Goal: Information Seeking & Learning: Learn about a topic

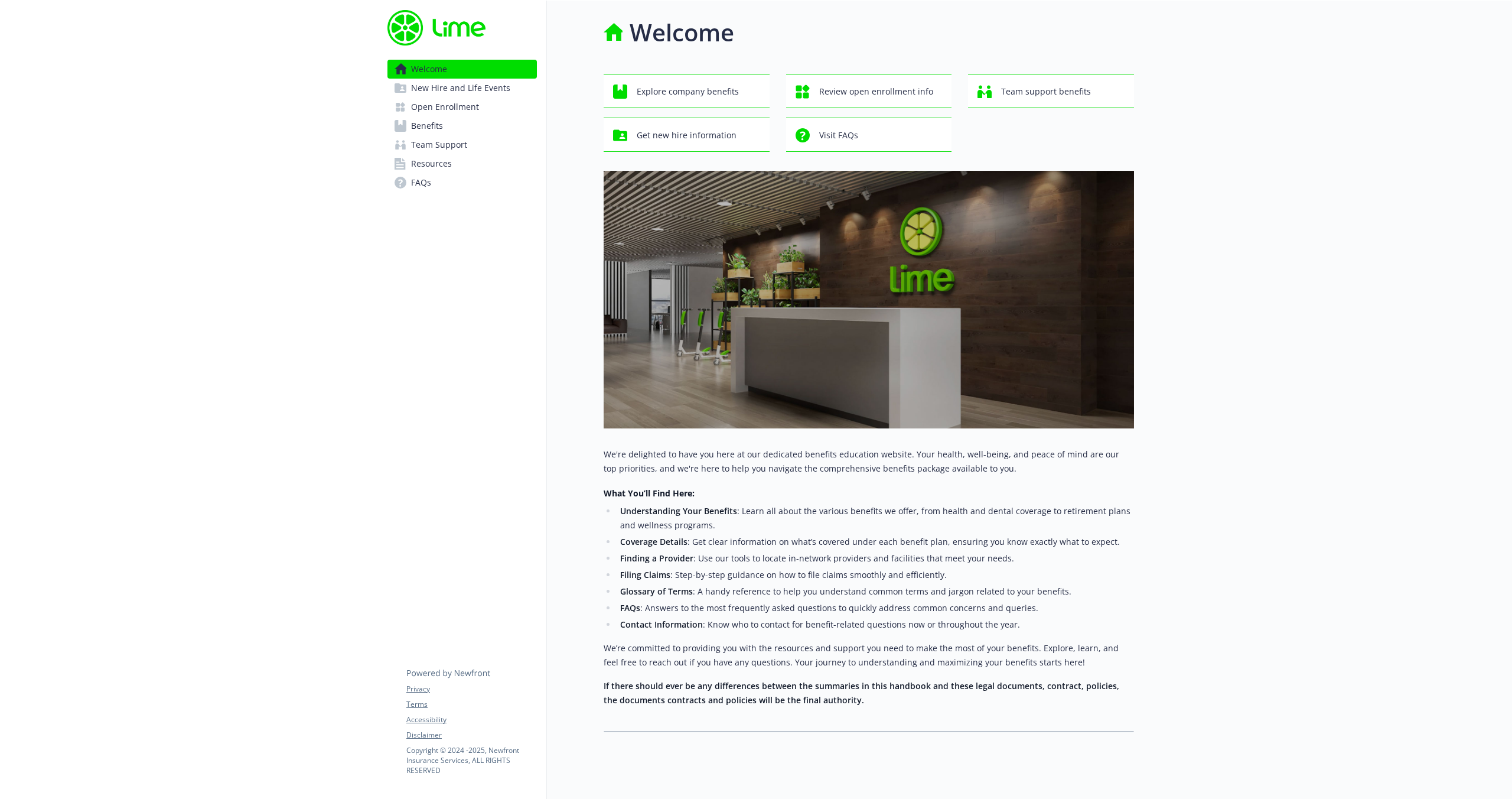
click at [468, 136] on link "Team Support" at bounding box center [462, 145] width 149 height 19
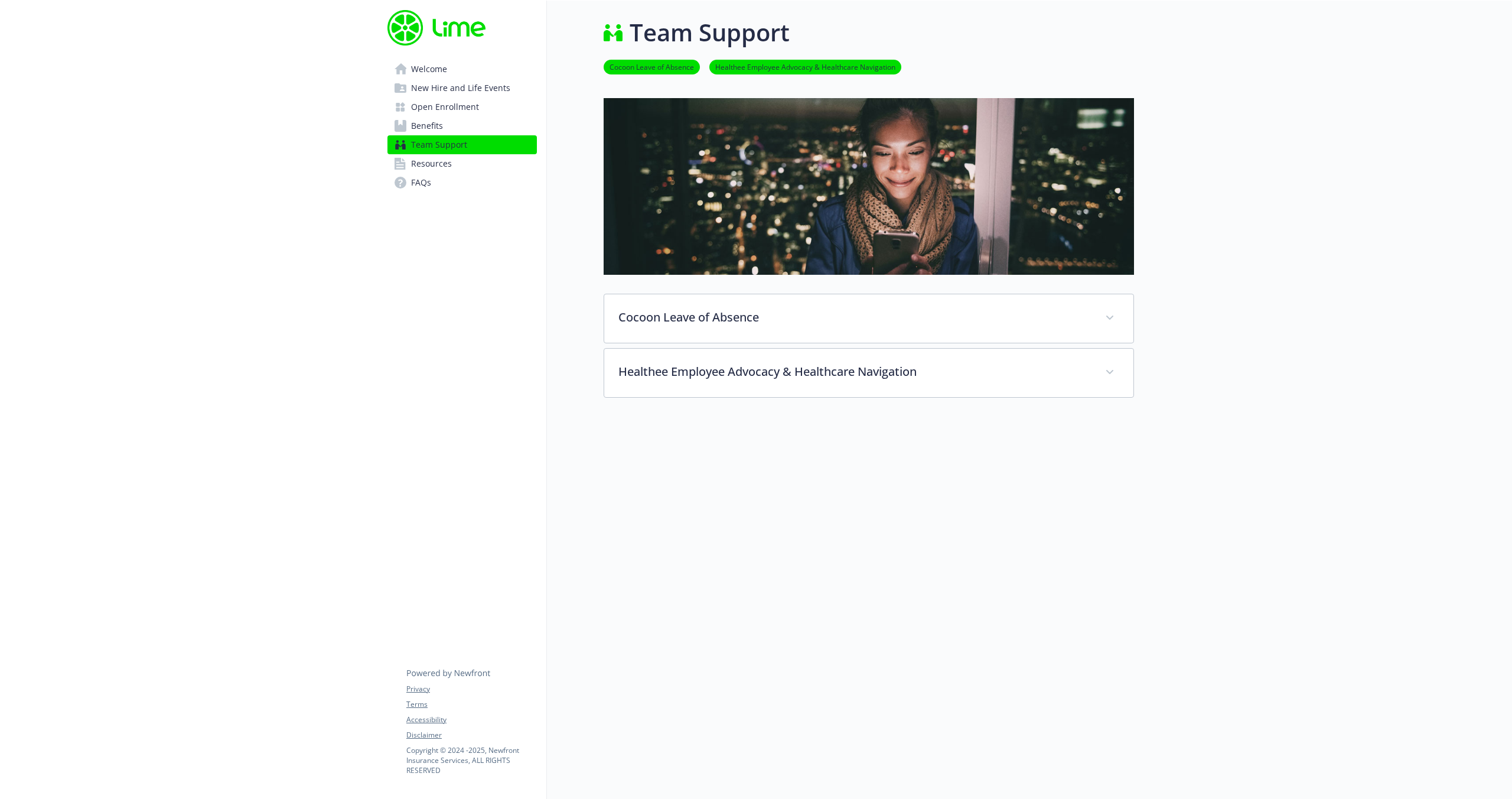
click at [468, 132] on link "Benefits" at bounding box center [462, 126] width 149 height 19
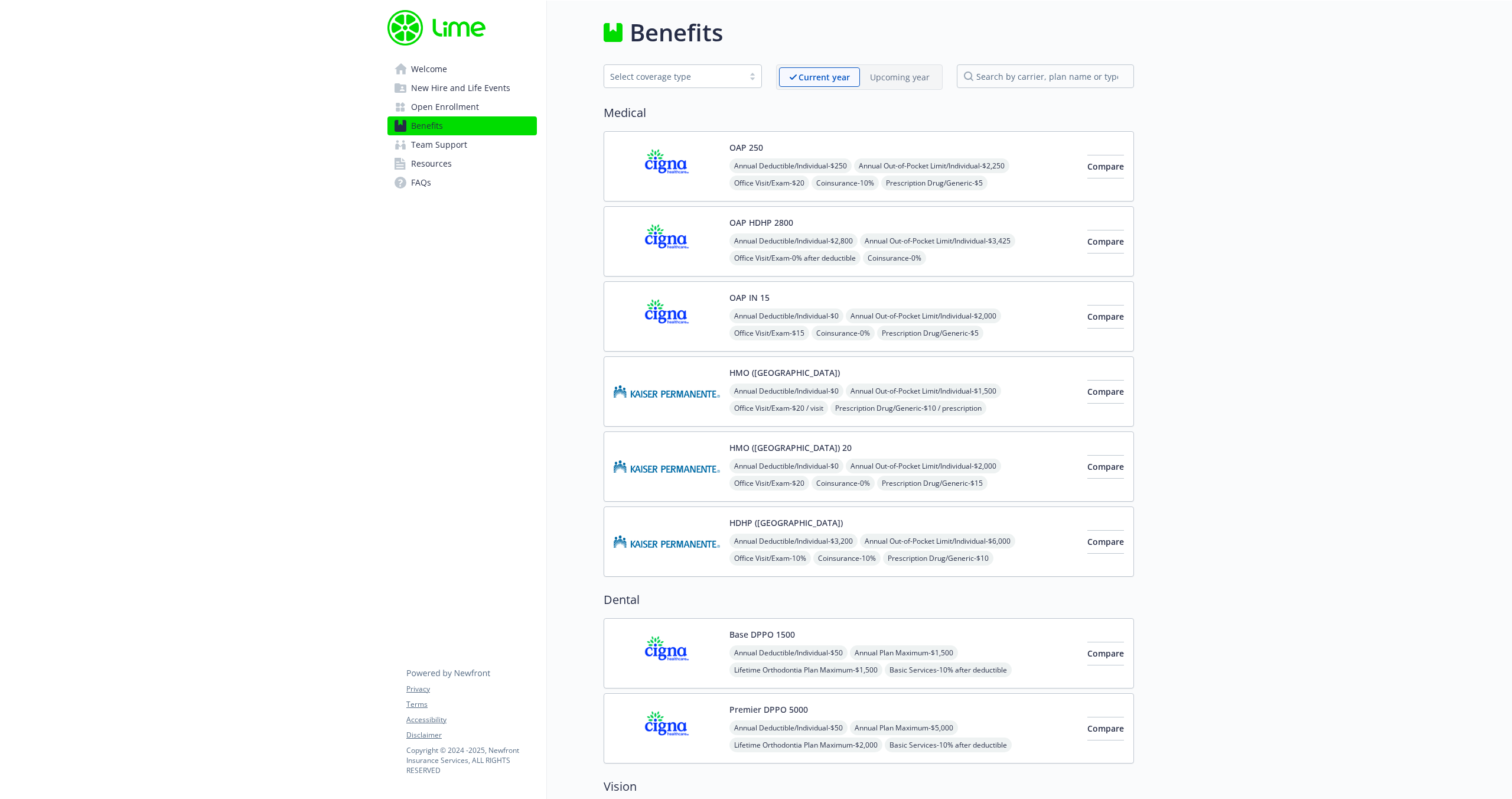
click at [451, 74] on link "Welcome" at bounding box center [462, 69] width 149 height 19
